Goal: Check status: Check status

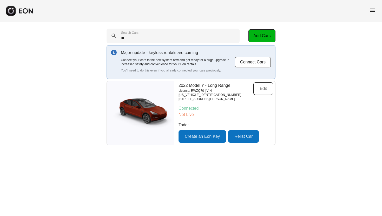
click at [370, 13] on div "menu" at bounding box center [372, 11] width 6 height 8
click at [370, 12] on span "menu" at bounding box center [372, 10] width 6 height 6
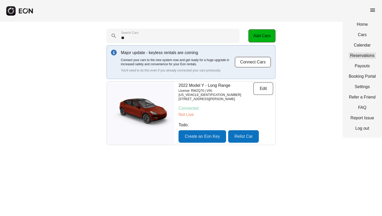
click at [367, 55] on link "Reservations" at bounding box center [361, 55] width 27 height 6
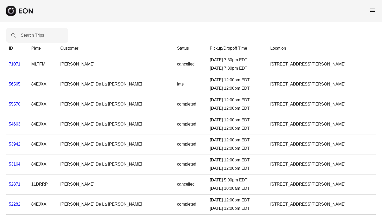
drag, startPoint x: 143, startPoint y: 67, endPoint x: 160, endPoint y: 67, distance: 16.4
click at [160, 67] on tr "71071 MLTFM [PERSON_NAME] cancelled [DATE] 7:30pm EDT [DATE] 7:30pm EDT [STREET…" at bounding box center [190, 64] width 369 height 20
click at [10, 64] on link "71071" at bounding box center [15, 64] width 12 height 4
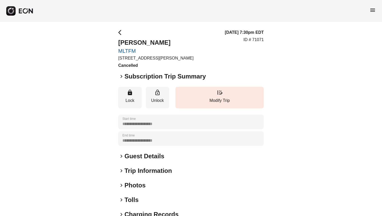
click at [123, 173] on span "keyboard_arrow_right" at bounding box center [121, 170] width 6 height 6
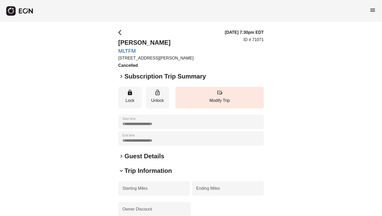
click at [123, 171] on span "keyboard_arrow_down" at bounding box center [121, 170] width 6 height 6
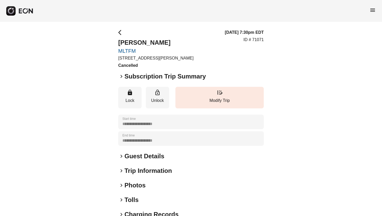
click at [123, 171] on span "keyboard_arrow_right" at bounding box center [121, 170] width 6 height 6
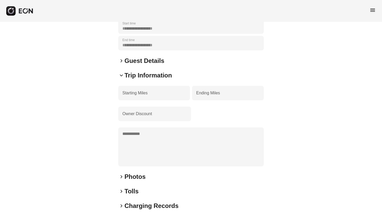
scroll to position [96, 0]
click at [371, 11] on span "menu" at bounding box center [372, 10] width 6 height 6
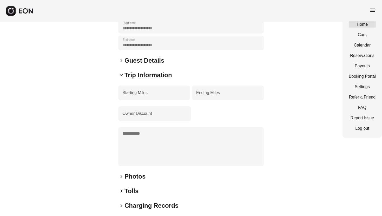
click at [365, 25] on link "Home" at bounding box center [361, 24] width 27 height 6
